Goal: Task Accomplishment & Management: Complete application form

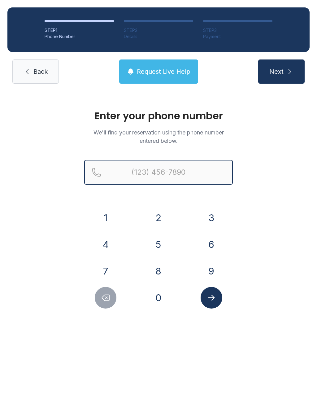
click at [161, 169] on input "Reservation phone number" at bounding box center [158, 172] width 149 height 25
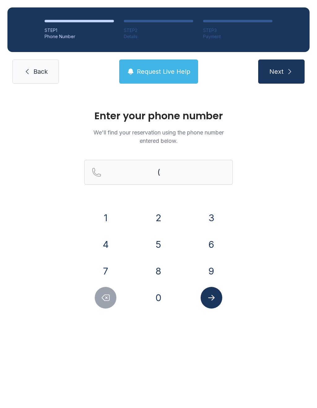
click at [209, 242] on button "6" at bounding box center [212, 245] width 22 height 22
click at [115, 212] on button "1" at bounding box center [106, 218] width 22 height 22
click at [159, 243] on button "5" at bounding box center [159, 245] width 22 height 22
click at [209, 221] on button "3" at bounding box center [212, 218] width 22 height 22
click at [102, 237] on button "4" at bounding box center [106, 245] width 22 height 22
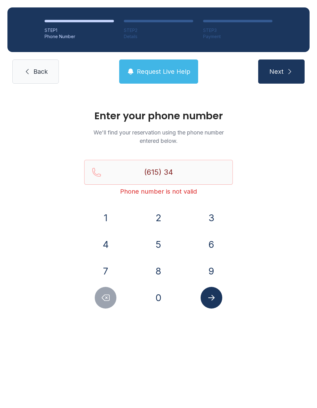
click at [109, 264] on button "7" at bounding box center [106, 271] width 22 height 22
click at [110, 266] on button "7" at bounding box center [106, 271] width 22 height 22
click at [113, 241] on button "4" at bounding box center [106, 245] width 22 height 22
click at [216, 271] on button "9" at bounding box center [212, 271] width 22 height 22
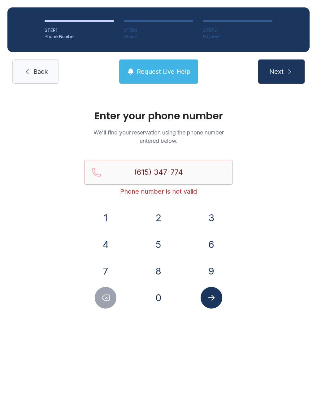
type input "[PHONE_NUMBER]"
click at [218, 296] on button "Submit lookup form" at bounding box center [212, 298] width 22 height 22
click at [276, 65] on button "Next" at bounding box center [281, 71] width 46 height 24
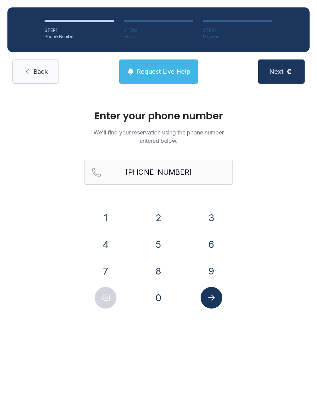
click at [22, 59] on link "Back" at bounding box center [35, 71] width 46 height 24
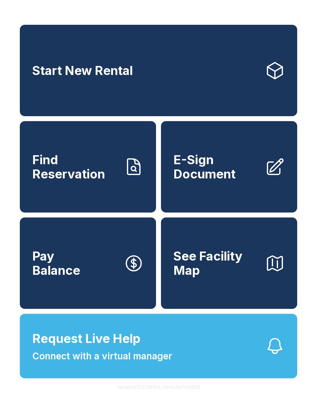
click at [109, 309] on link "Pay Balance" at bounding box center [88, 262] width 136 height 91
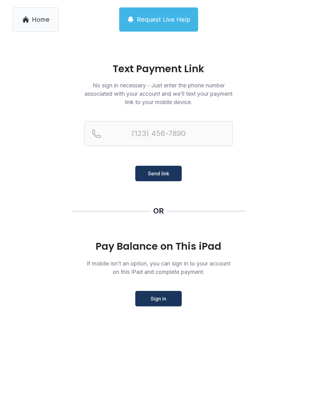
click at [38, 16] on span "Home" at bounding box center [41, 19] width 18 height 9
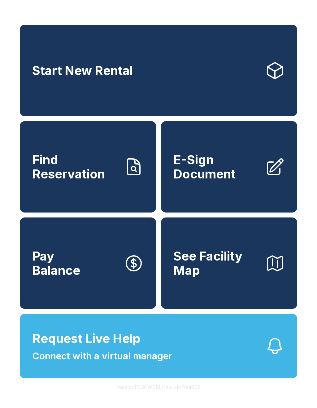
click at [106, 327] on div "Start New Rental Find Reservation E-Sign Document Pay Balance See Facility Map …" at bounding box center [159, 201] width 278 height 353
click at [116, 348] on span "Request Live Help" at bounding box center [86, 338] width 108 height 19
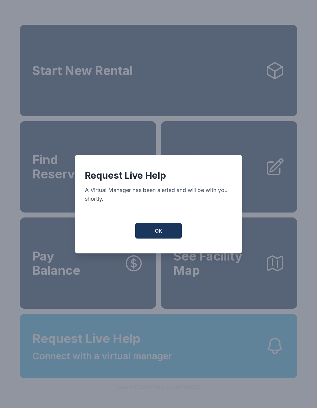
click at [170, 228] on button "OK" at bounding box center [158, 230] width 46 height 15
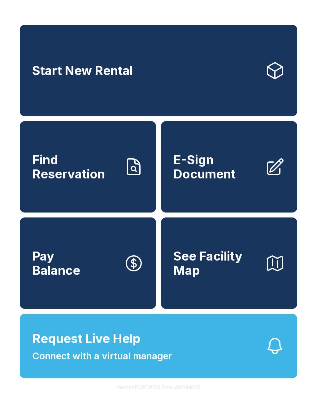
click at [90, 181] on span "Find Reservation" at bounding box center [75, 167] width 87 height 28
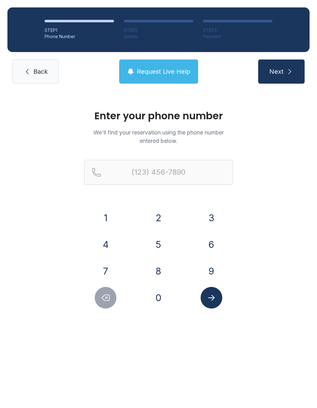
click at [109, 273] on button "7" at bounding box center [106, 271] width 22 height 22
click at [214, 221] on button "3" at bounding box center [212, 218] width 22 height 22
click at [157, 212] on button "2" at bounding box center [159, 218] width 22 height 22
click at [215, 260] on button "9" at bounding box center [212, 271] width 22 height 22
click at [162, 297] on button "0" at bounding box center [159, 298] width 22 height 22
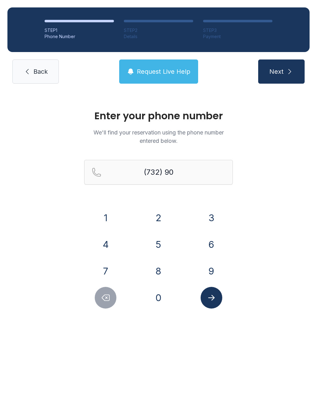
click at [162, 297] on button "0" at bounding box center [159, 298] width 22 height 22
click at [163, 218] on button "2" at bounding box center [159, 218] width 22 height 22
click at [102, 269] on button "7" at bounding box center [106, 271] width 22 height 22
click at [217, 216] on button "3" at bounding box center [212, 218] width 22 height 22
click at [156, 296] on button "0" at bounding box center [159, 298] width 22 height 22
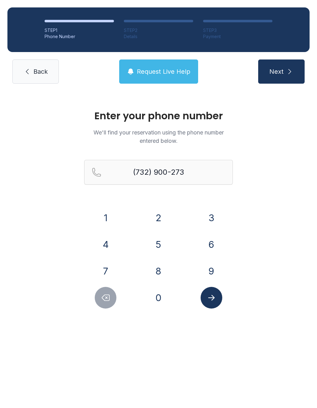
type input "[PHONE_NUMBER]"
click at [219, 300] on button "Submit lookup form" at bounding box center [212, 298] width 22 height 22
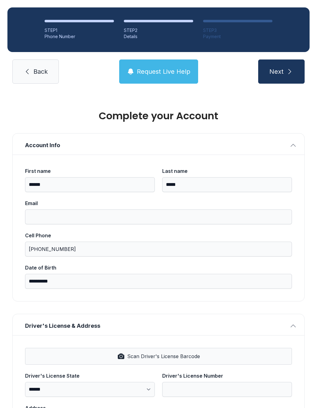
click at [281, 77] on button "Next" at bounding box center [281, 71] width 46 height 24
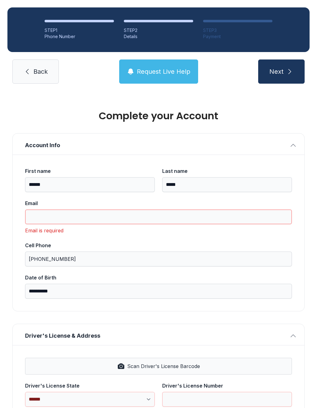
click at [146, 216] on input "Email" at bounding box center [158, 216] width 267 height 15
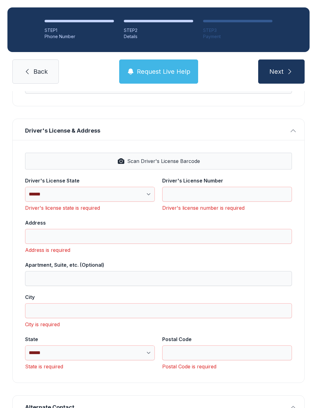
scroll to position [197, 0]
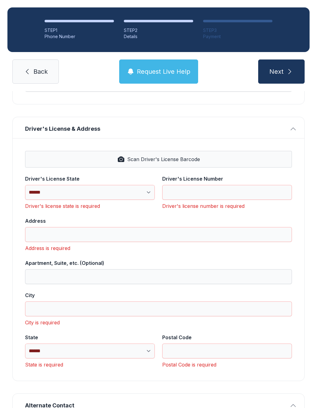
type input "**********"
click at [43, 160] on button "Scan Driver's License Barcode" at bounding box center [158, 159] width 267 height 17
select select "**"
type input "*********"
type input "**********"
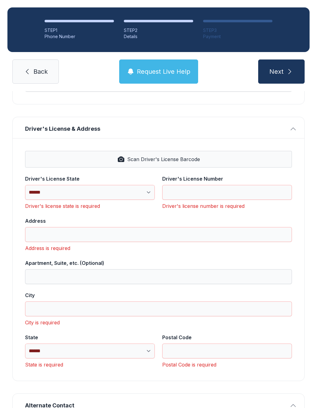
type input "**********"
select select "**"
type input "*****"
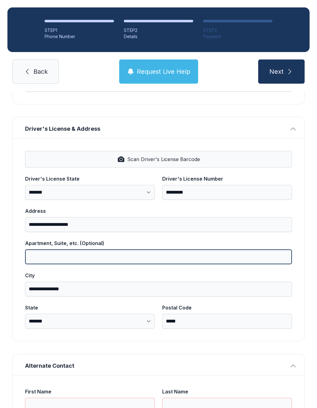
click at [129, 258] on input "Apartment, Suite, etc. (Optional)" at bounding box center [158, 256] width 267 height 15
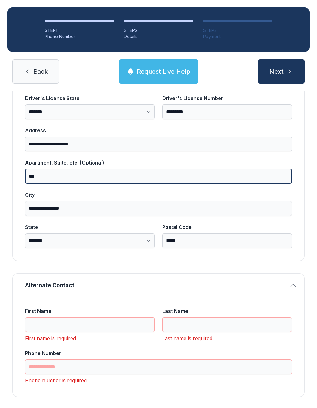
scroll to position [276, 0]
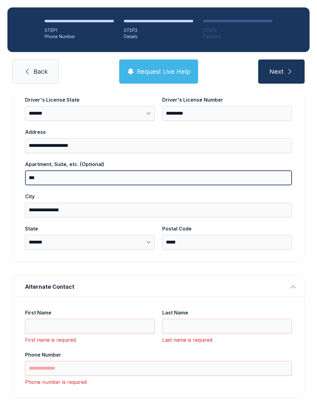
type input "***"
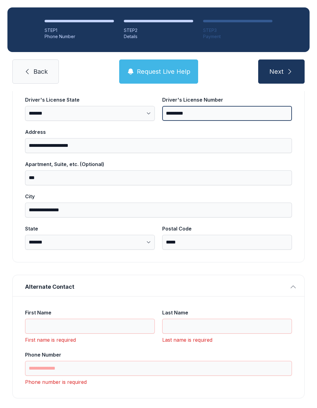
click at [256, 111] on input "*********" at bounding box center [227, 113] width 130 height 15
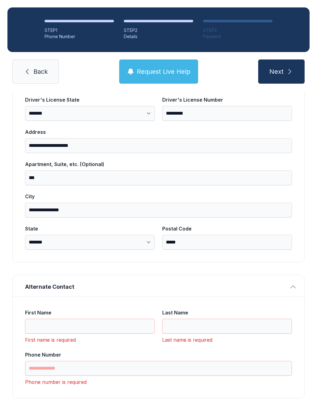
click at [281, 66] on button "Next" at bounding box center [281, 71] width 46 height 24
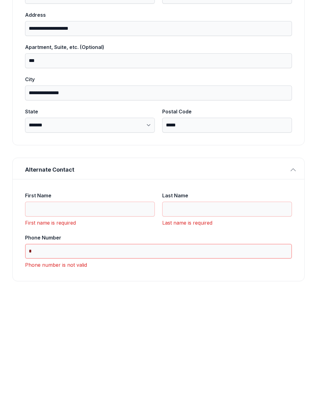
type input "*"
click at [227, 319] on input "Last Name" at bounding box center [227, 326] width 130 height 15
type input "*"
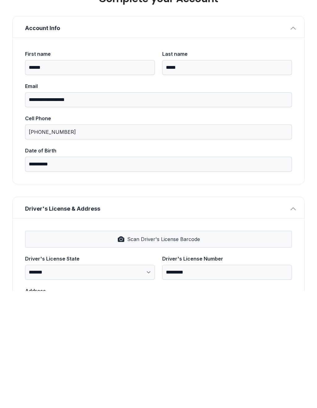
scroll to position [0, 0]
click at [307, 122] on div "**********" at bounding box center [158, 395] width 317 height 608
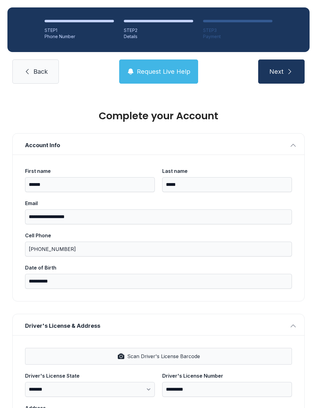
click at [30, 63] on link "Back" at bounding box center [35, 71] width 46 height 24
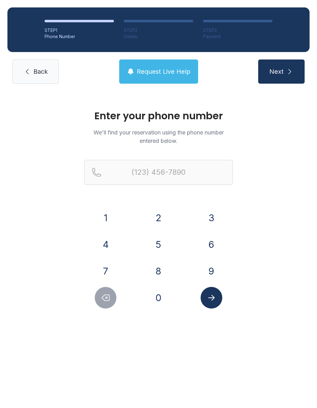
click at [39, 77] on link "Back" at bounding box center [35, 71] width 46 height 24
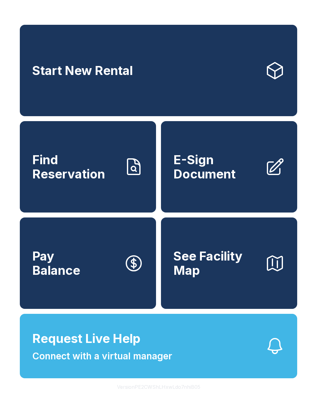
click at [234, 155] on link "E-Sign Document" at bounding box center [229, 166] width 136 height 91
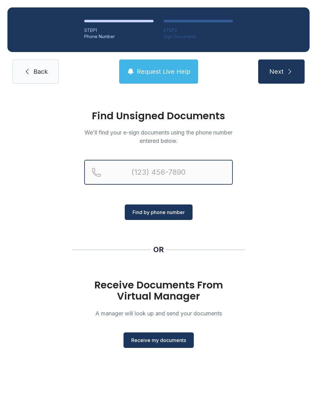
click at [199, 168] on input "Reservation phone number" at bounding box center [158, 172] width 149 height 25
type input "[PHONE_NUMBER]"
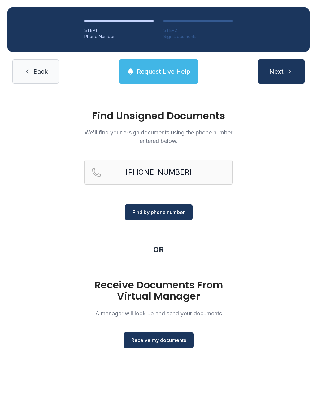
click at [173, 213] on span "Find by phone number" at bounding box center [159, 211] width 52 height 7
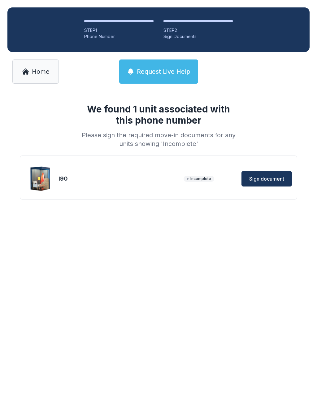
click at [173, 211] on div "We found 1 unit associated with this phone number Please sign the required move…" at bounding box center [158, 157] width 317 height 133
click at [273, 177] on span "Sign document" at bounding box center [266, 178] width 35 height 7
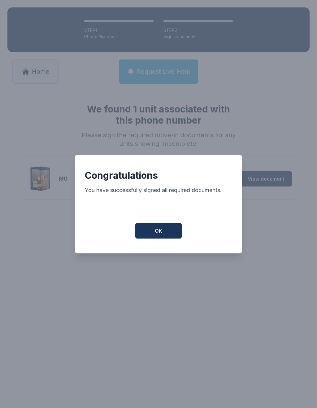
click at [167, 233] on button "OK" at bounding box center [158, 230] width 46 height 15
